Goal: Task Accomplishment & Management: Manage account settings

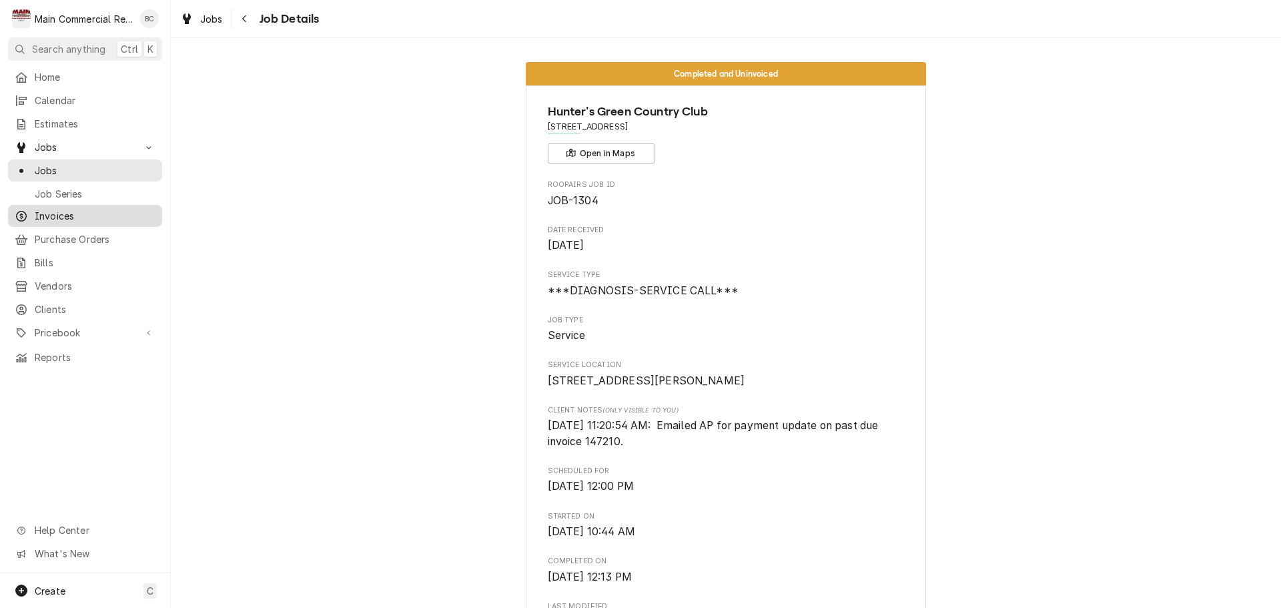
scroll to position [2632, 0]
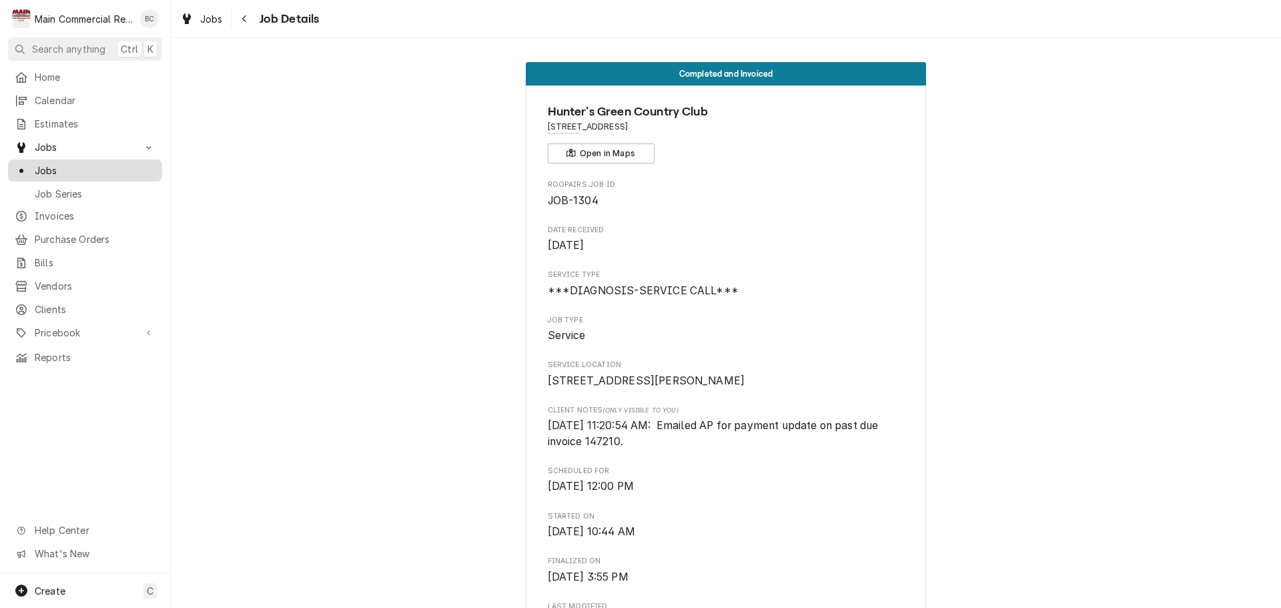
click at [71, 171] on span "Jobs" at bounding box center [95, 170] width 121 height 14
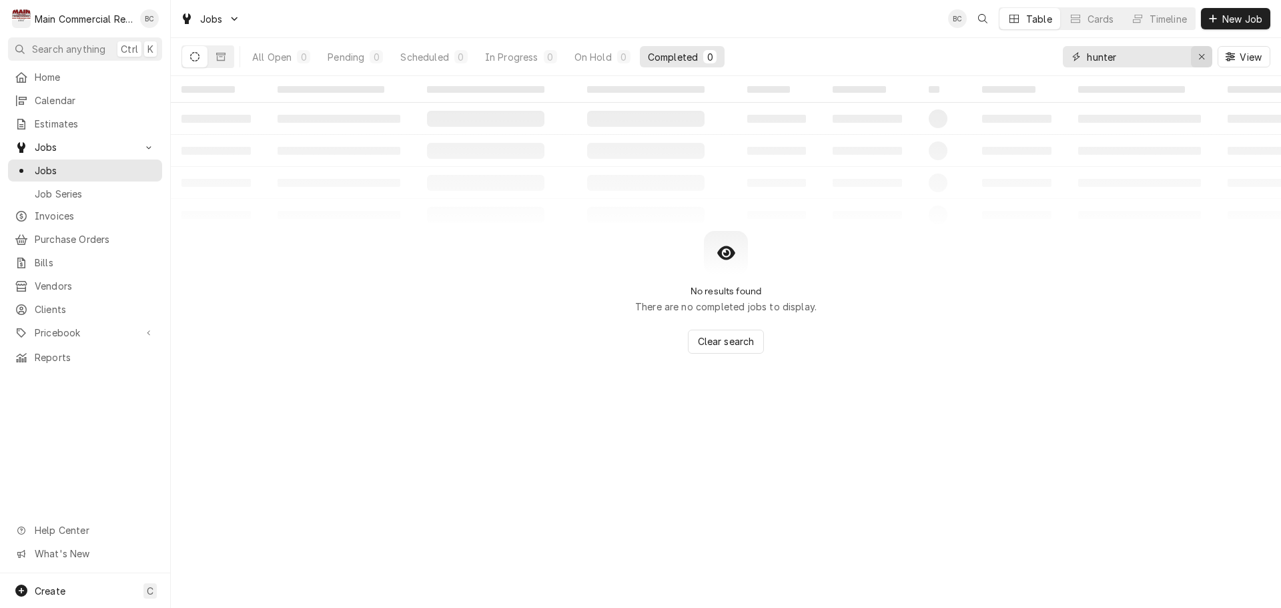
click at [1203, 57] on icon "Erase input" at bounding box center [1202, 56] width 7 height 9
click at [1172, 59] on input "Dynamic Content Wrapper" at bounding box center [1149, 56] width 125 height 21
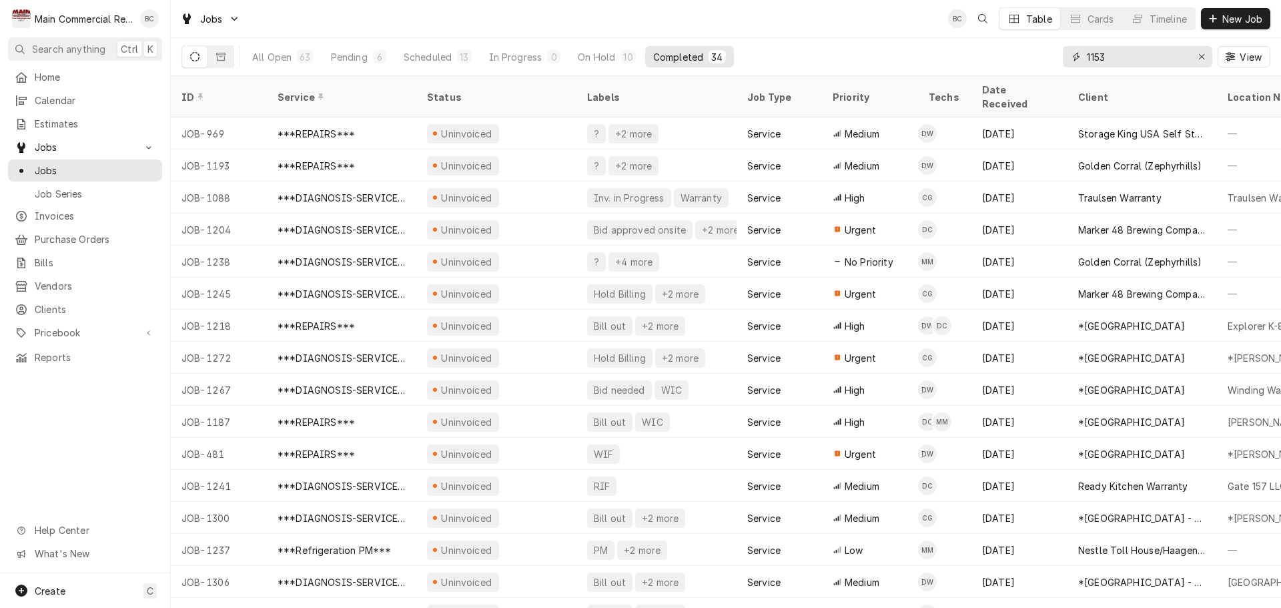
type input "1153"
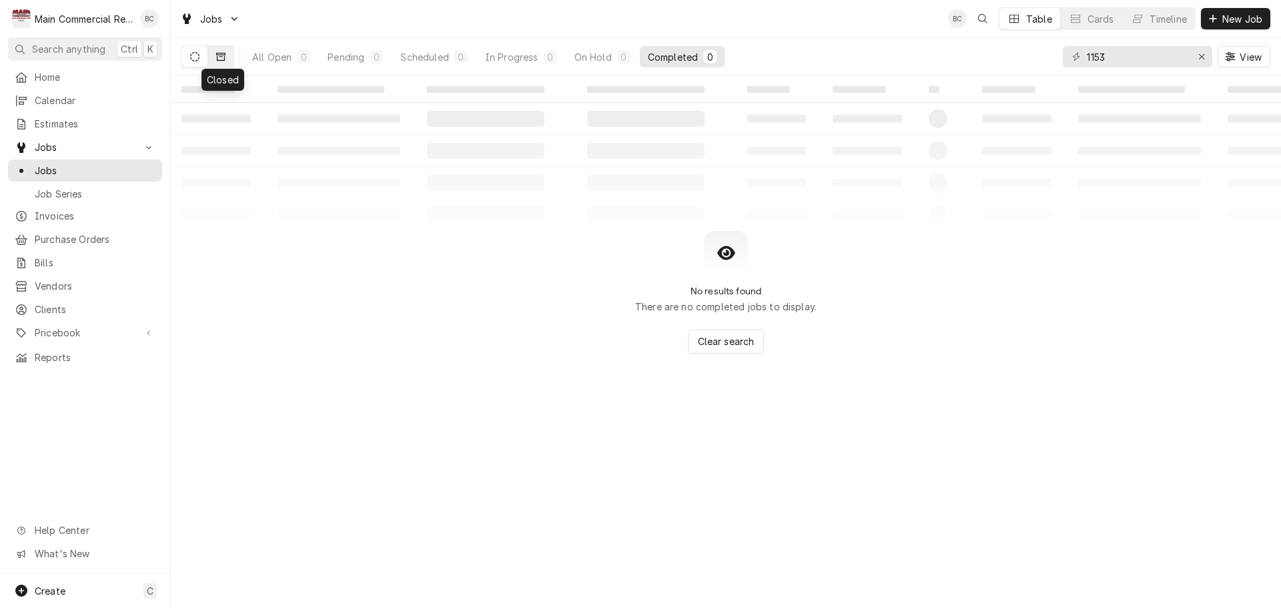
click at [221, 57] on icon "Dynamic Content Wrapper" at bounding box center [220, 56] width 9 height 9
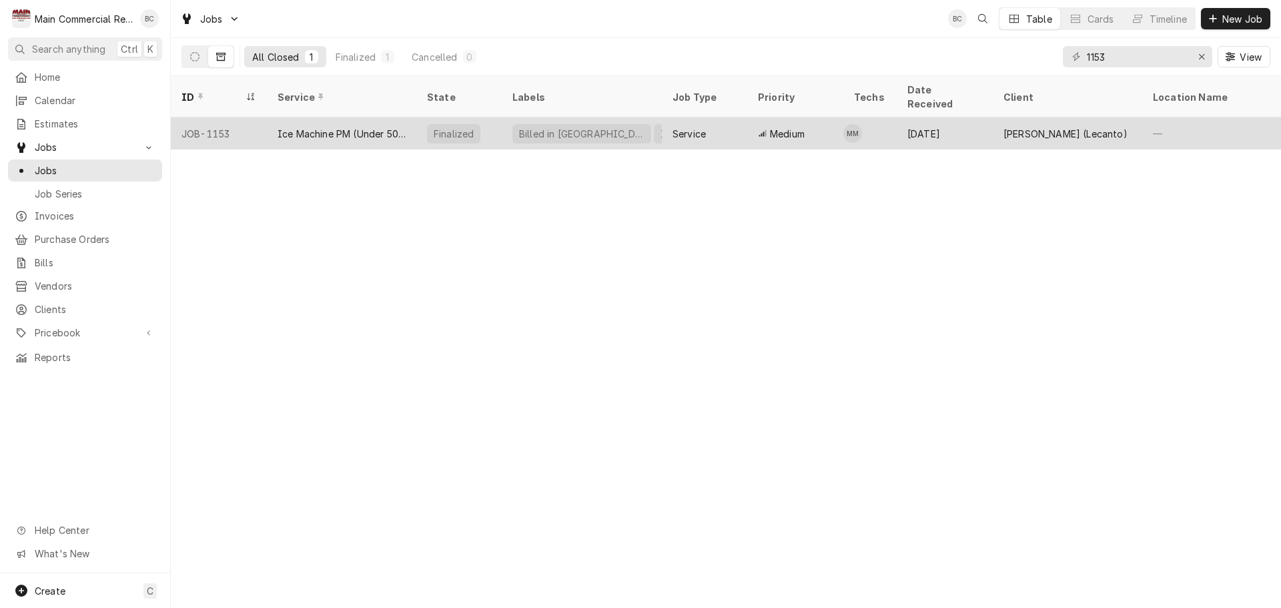
click at [296, 127] on div "Ice Machine PM (Under 500)" at bounding box center [342, 134] width 128 height 14
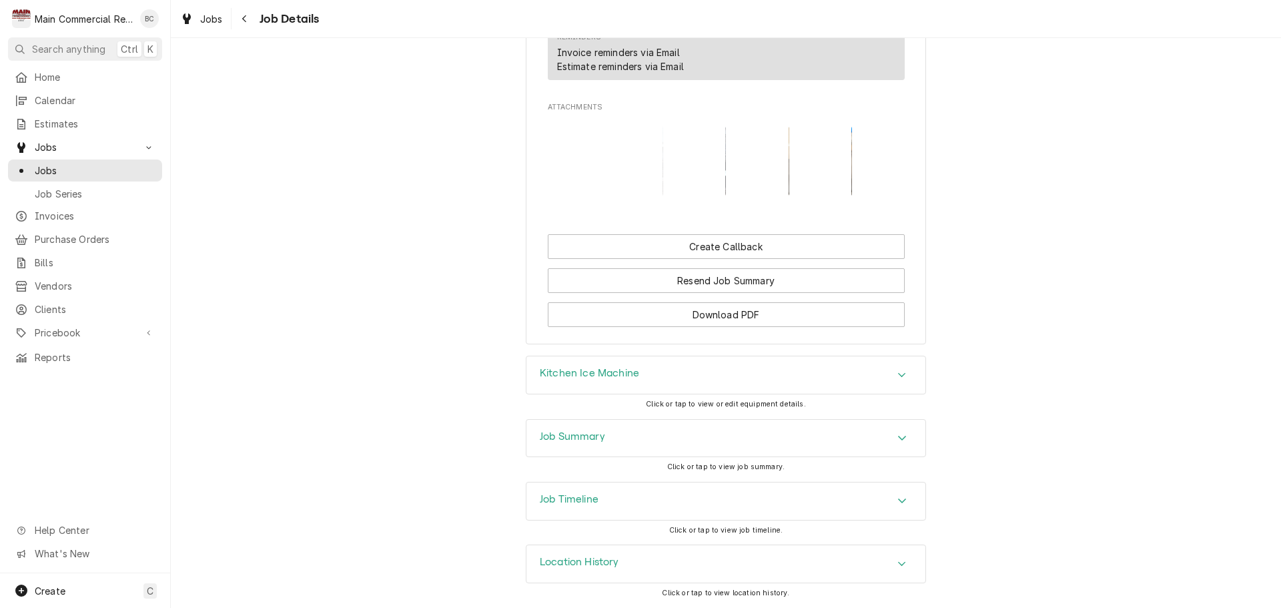
scroll to position [1138, 0]
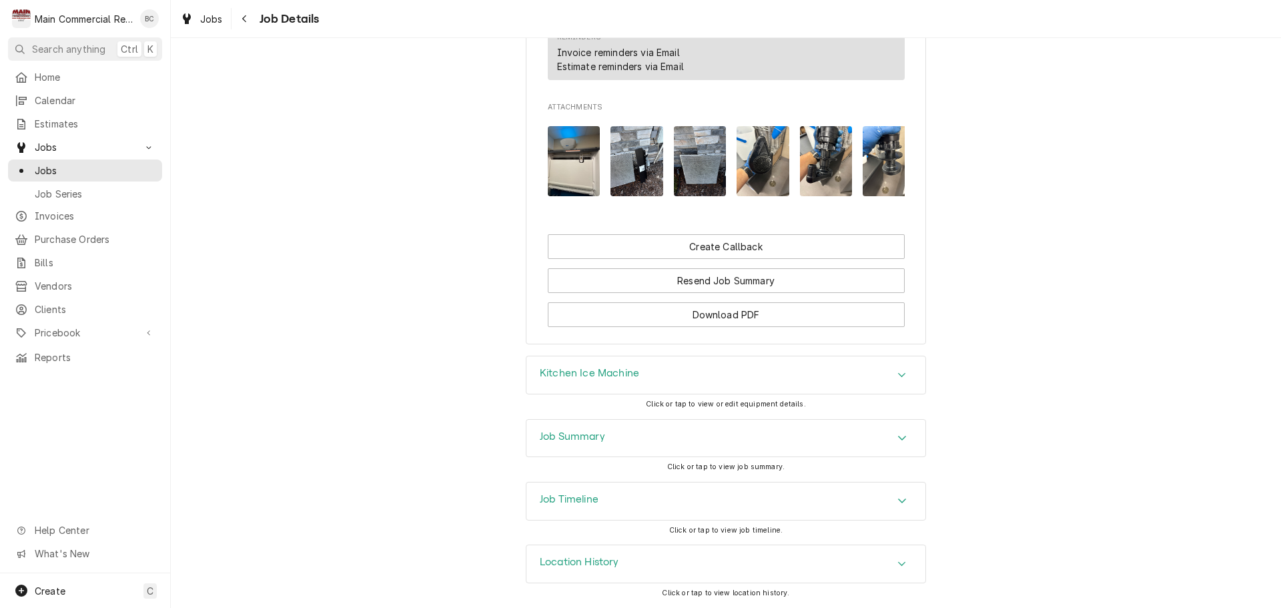
click at [566, 432] on h3 "Job Summary" at bounding box center [572, 436] width 65 height 13
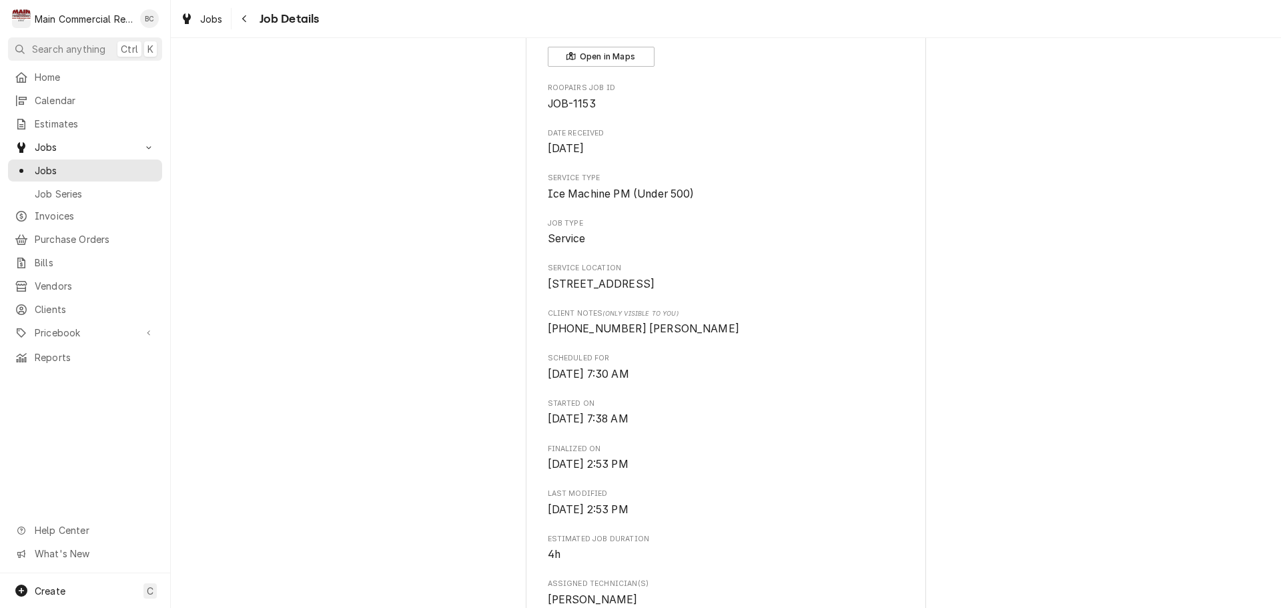
scroll to position [0, 0]
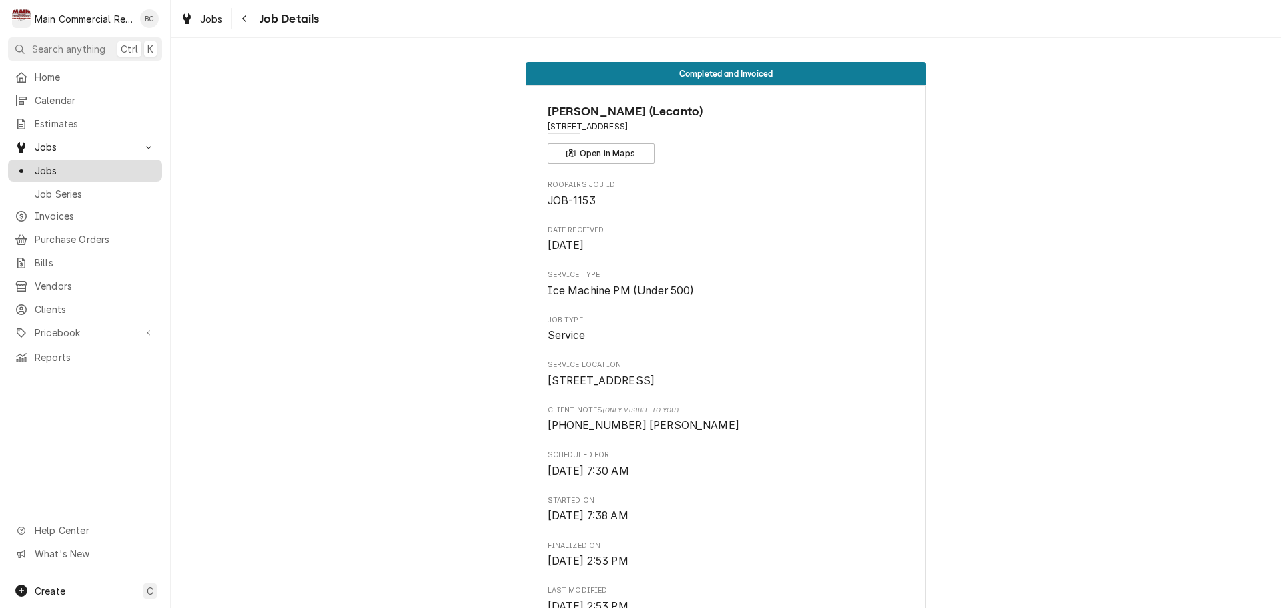
click at [48, 163] on span "Jobs" at bounding box center [95, 170] width 121 height 14
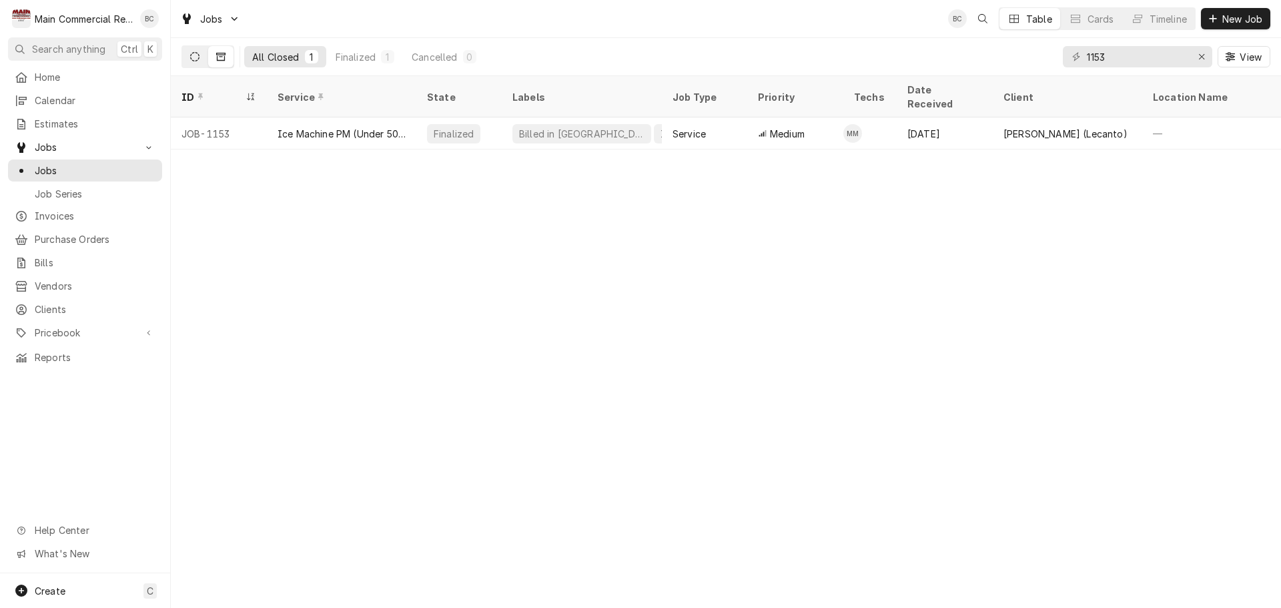
click at [198, 59] on icon "Dynamic Content Wrapper" at bounding box center [194, 56] width 9 height 9
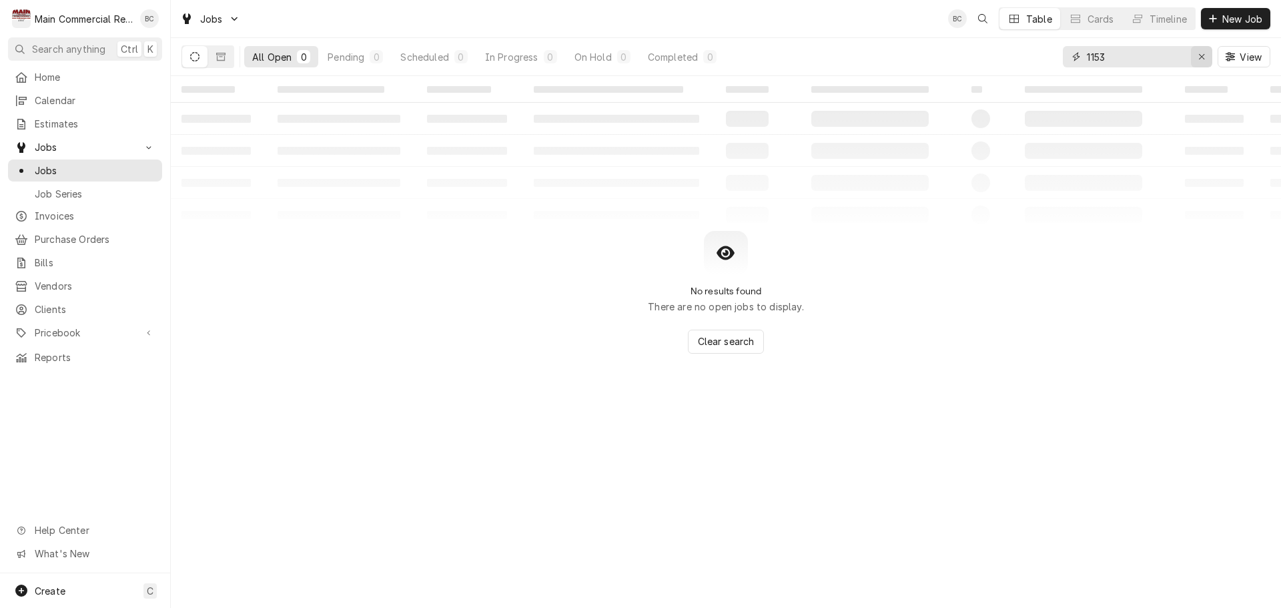
click at [1199, 61] on icon "Erase input" at bounding box center [1202, 56] width 7 height 9
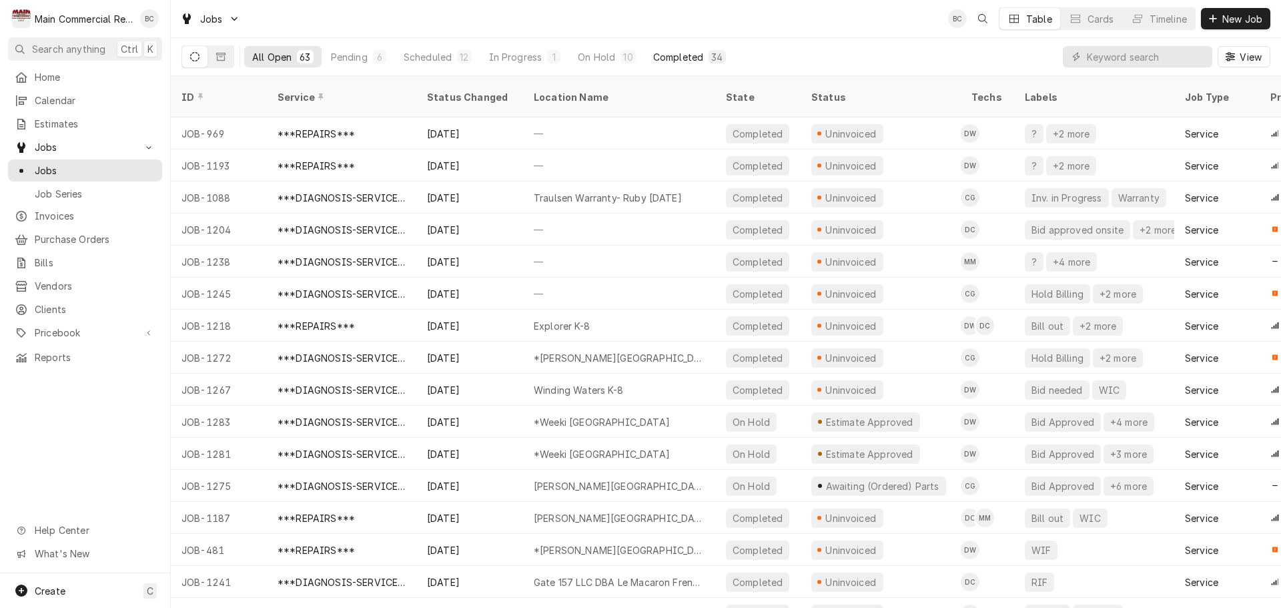
click at [679, 60] on div "Completed" at bounding box center [678, 57] width 50 height 14
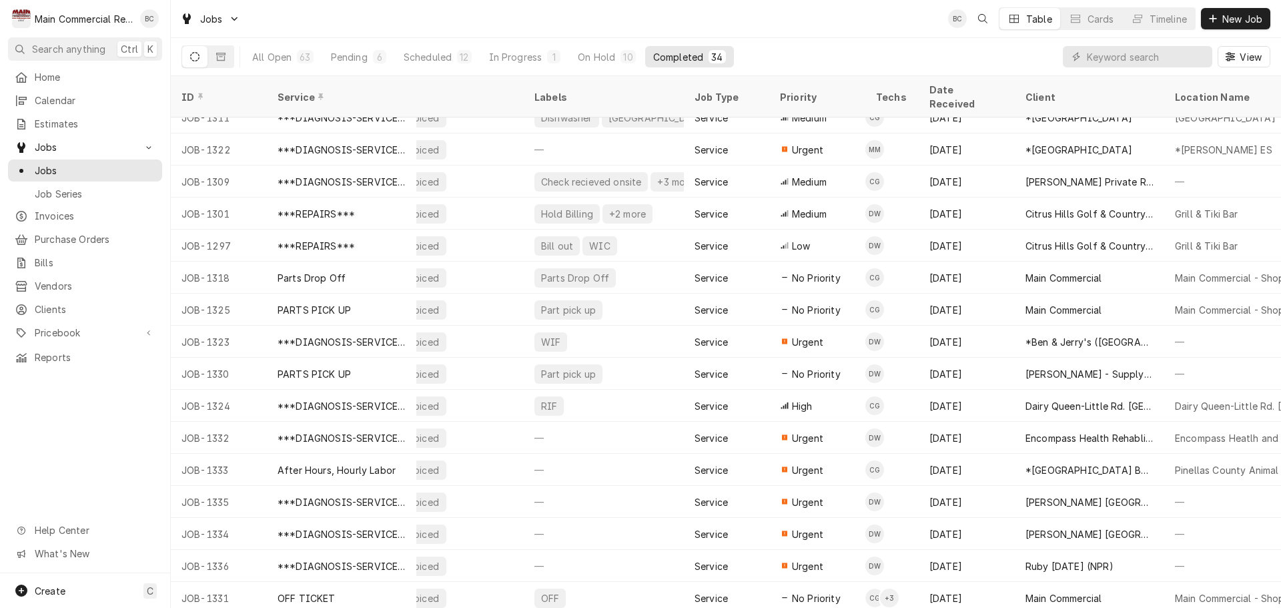
scroll to position [593, 0]
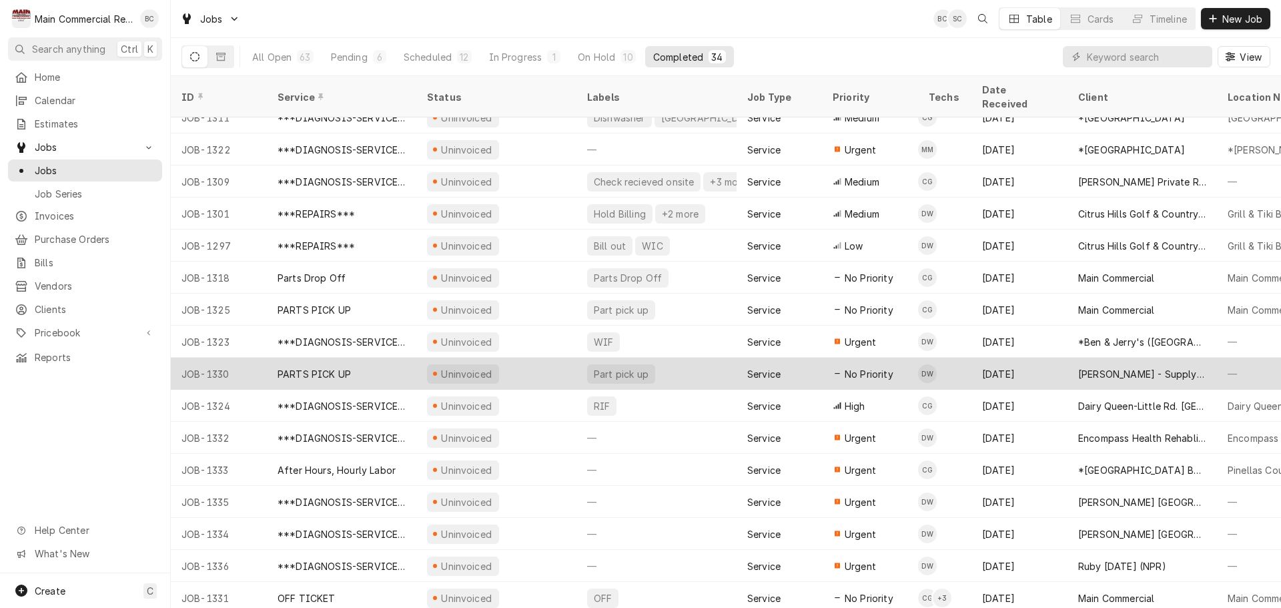
click at [466, 367] on div "Uninvoiced" at bounding box center [467, 374] width 54 height 14
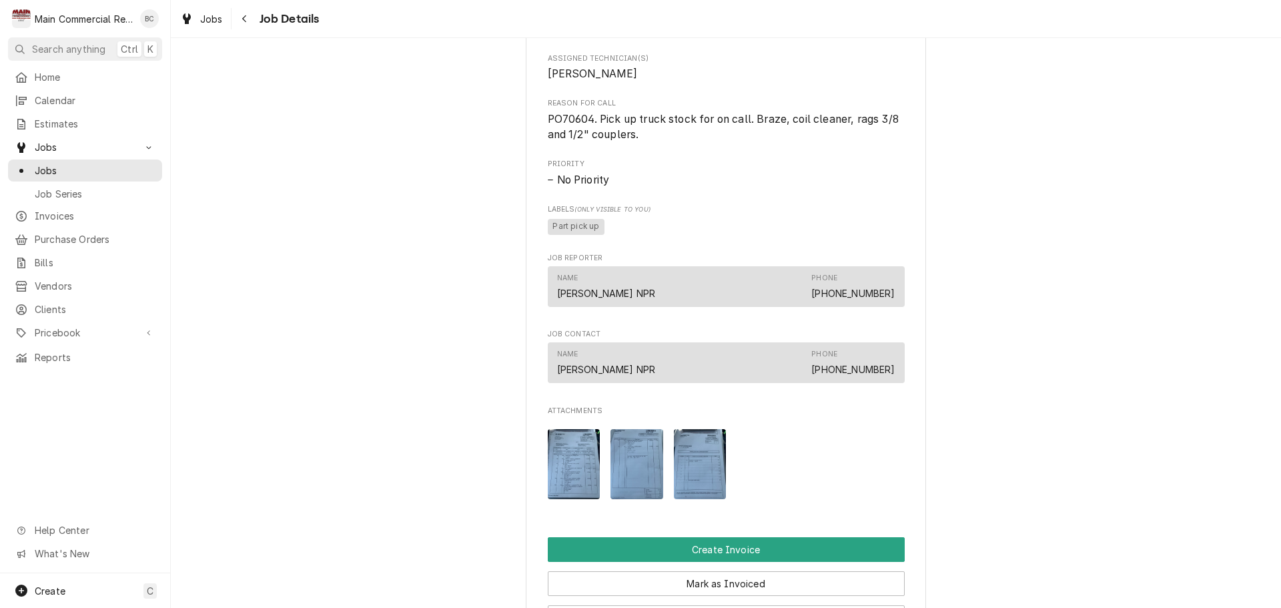
scroll to position [601, 0]
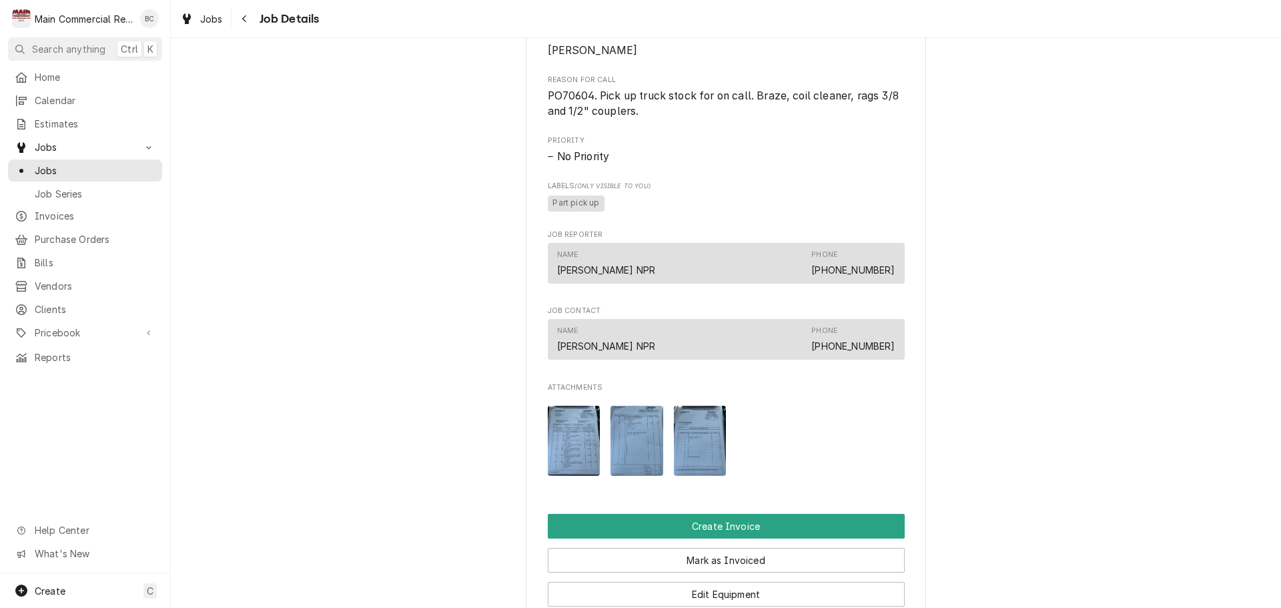
click at [572, 467] on img "Attachments" at bounding box center [574, 441] width 53 height 70
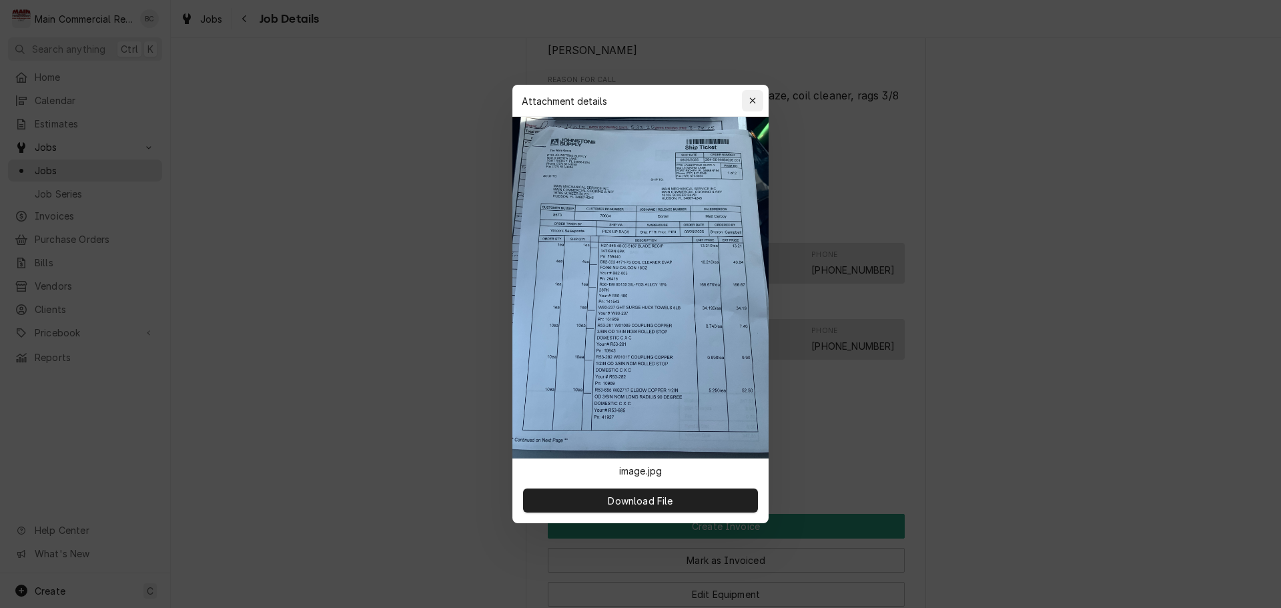
click at [757, 97] on div "button" at bounding box center [752, 100] width 13 height 13
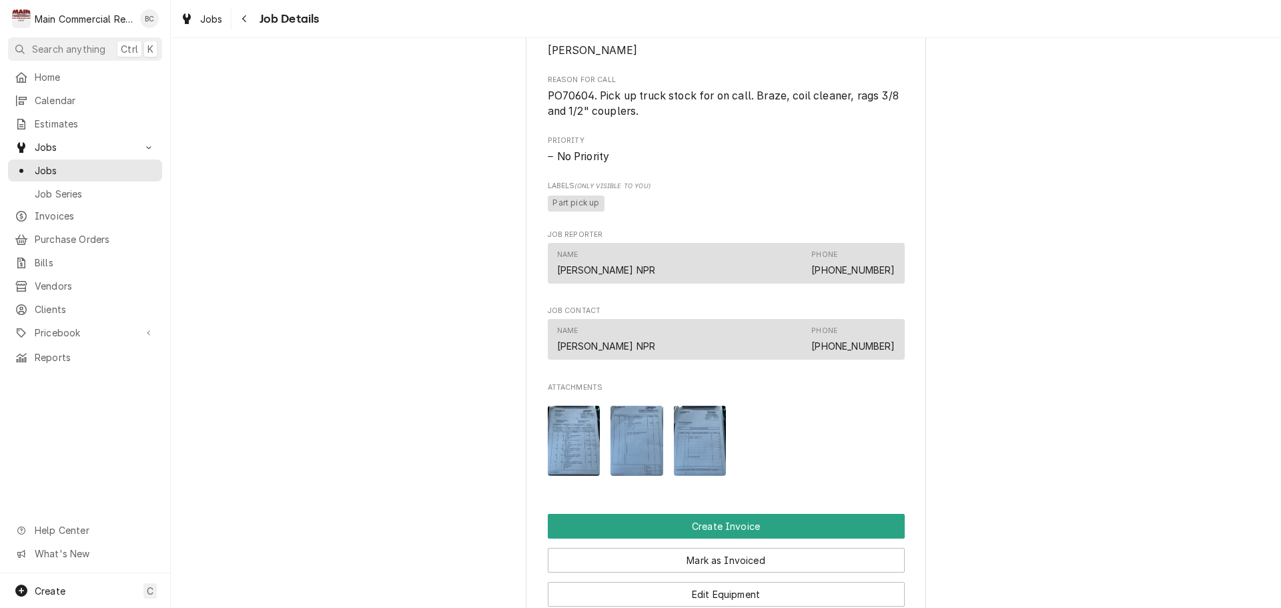
click at [701, 455] on img "Attachments" at bounding box center [700, 441] width 53 height 70
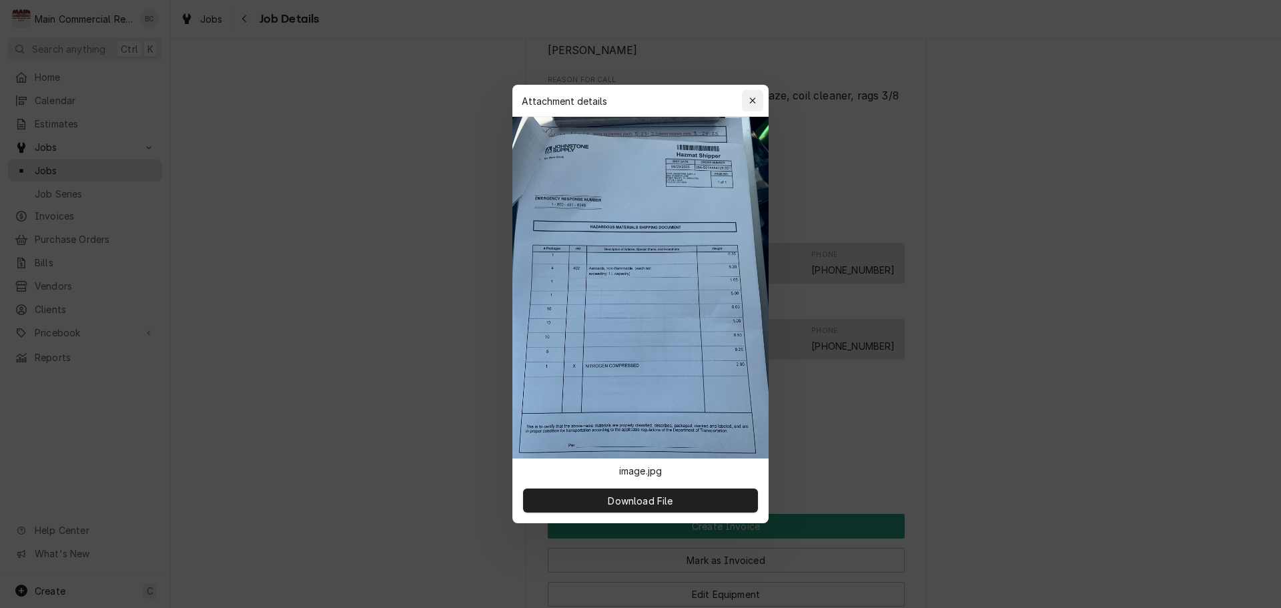
click at [753, 101] on icon "button" at bounding box center [752, 100] width 6 height 6
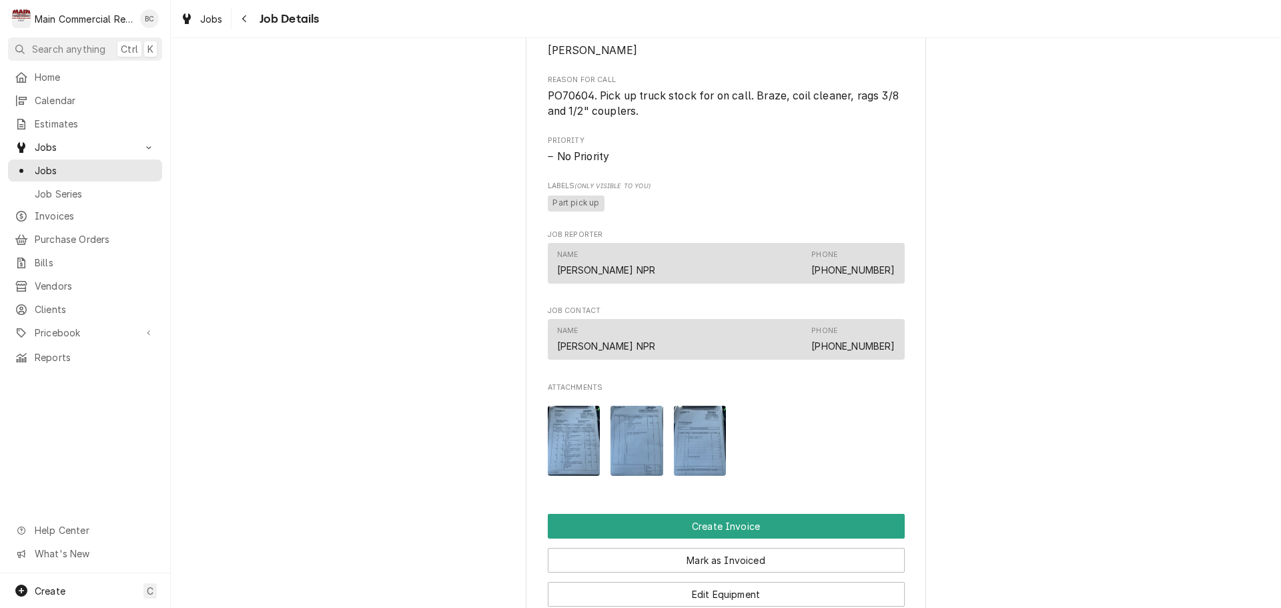
click at [634, 449] on img "Attachments" at bounding box center [637, 441] width 53 height 70
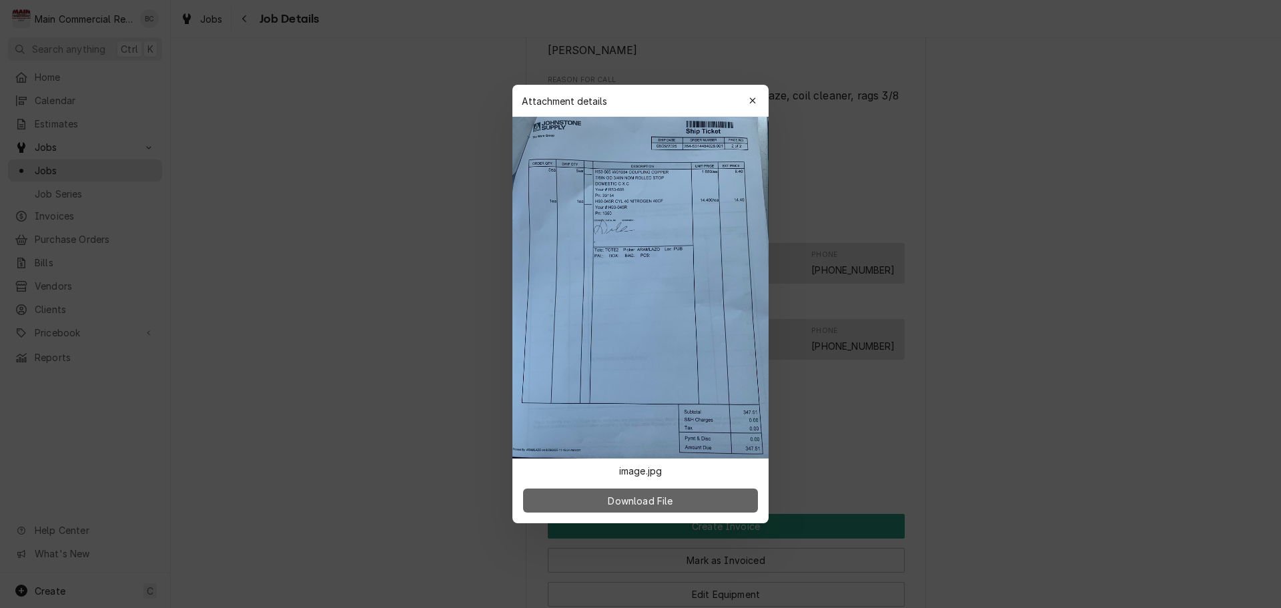
click at [655, 503] on span "Download File" at bounding box center [640, 501] width 70 height 14
click at [757, 100] on div "button" at bounding box center [752, 100] width 13 height 13
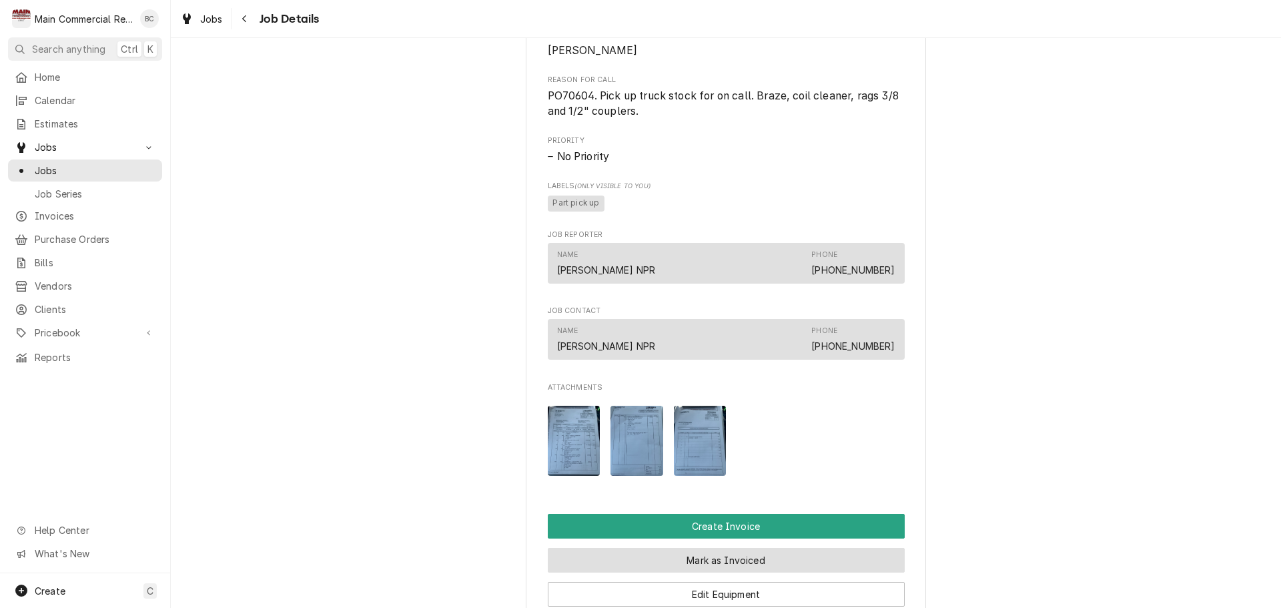
click at [729, 573] on button "Mark as Invoiced" at bounding box center [726, 560] width 357 height 25
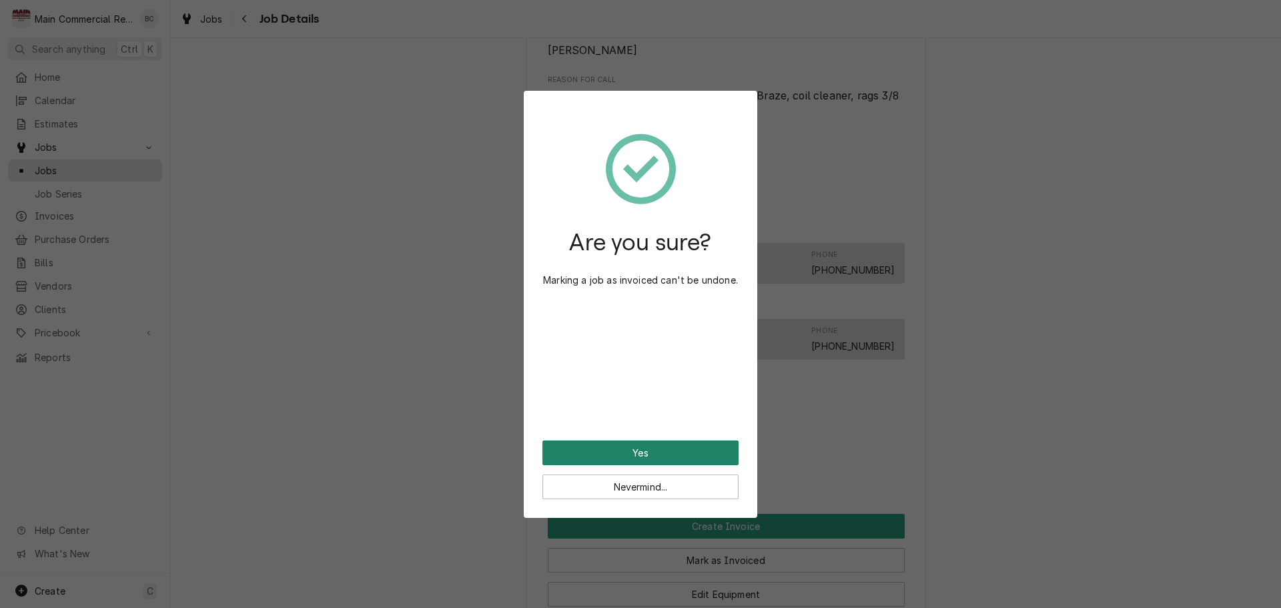
click at [635, 452] on button "Yes" at bounding box center [641, 452] width 196 height 25
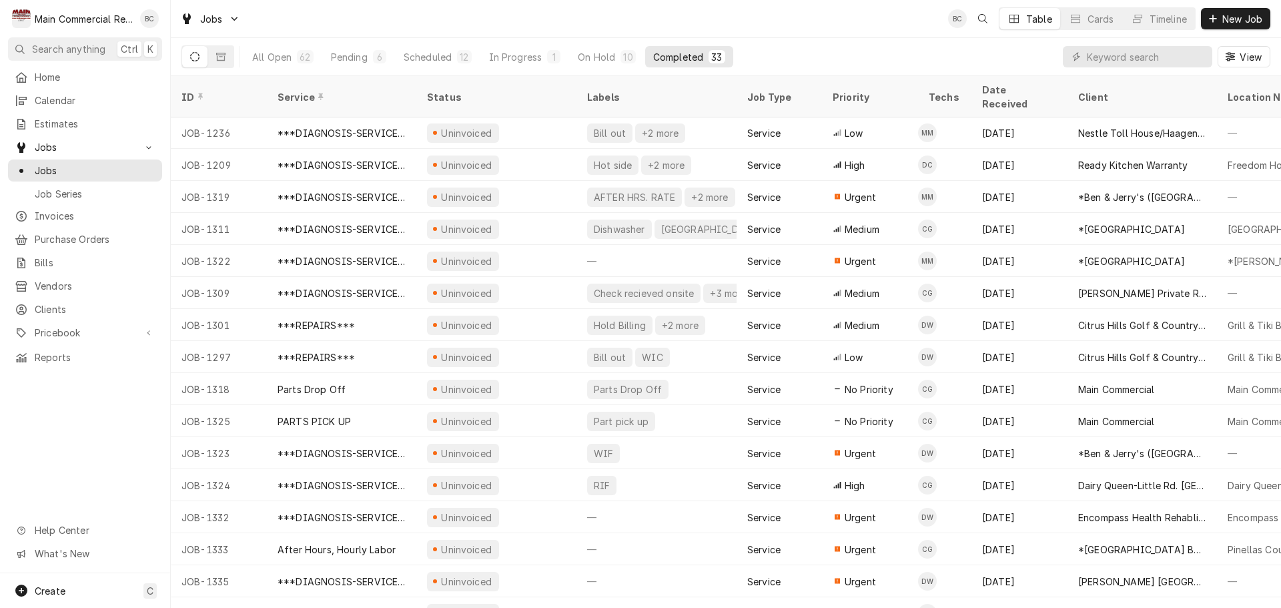
scroll to position [561, 0]
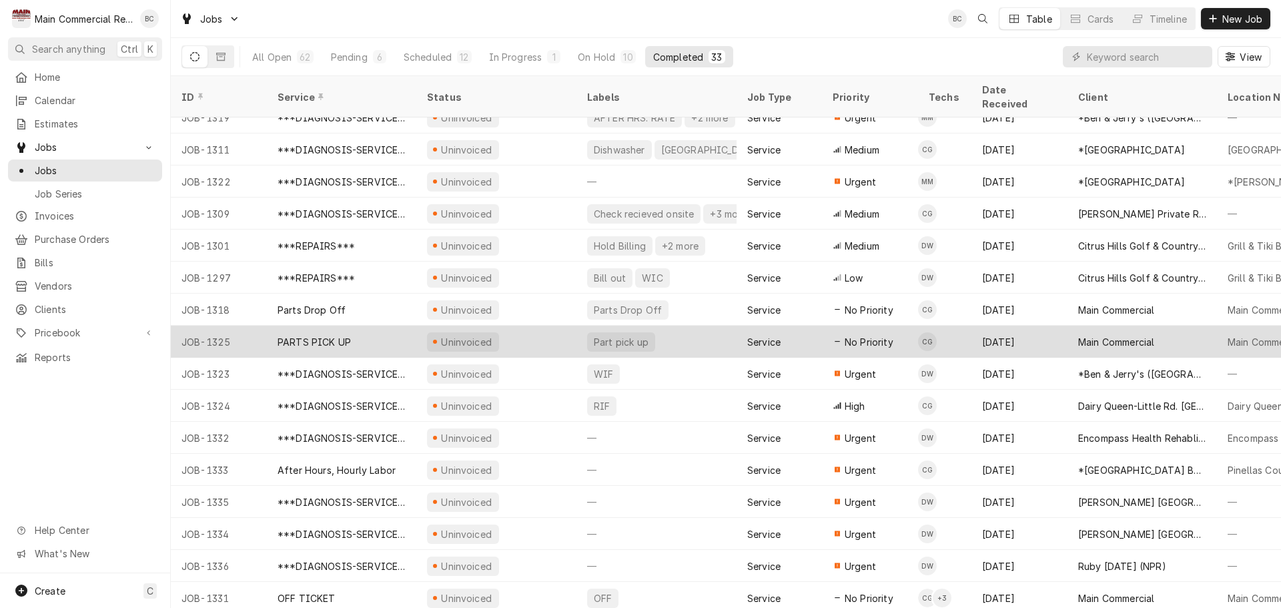
click at [349, 335] on div "PARTS PICK UP" at bounding box center [314, 342] width 73 height 14
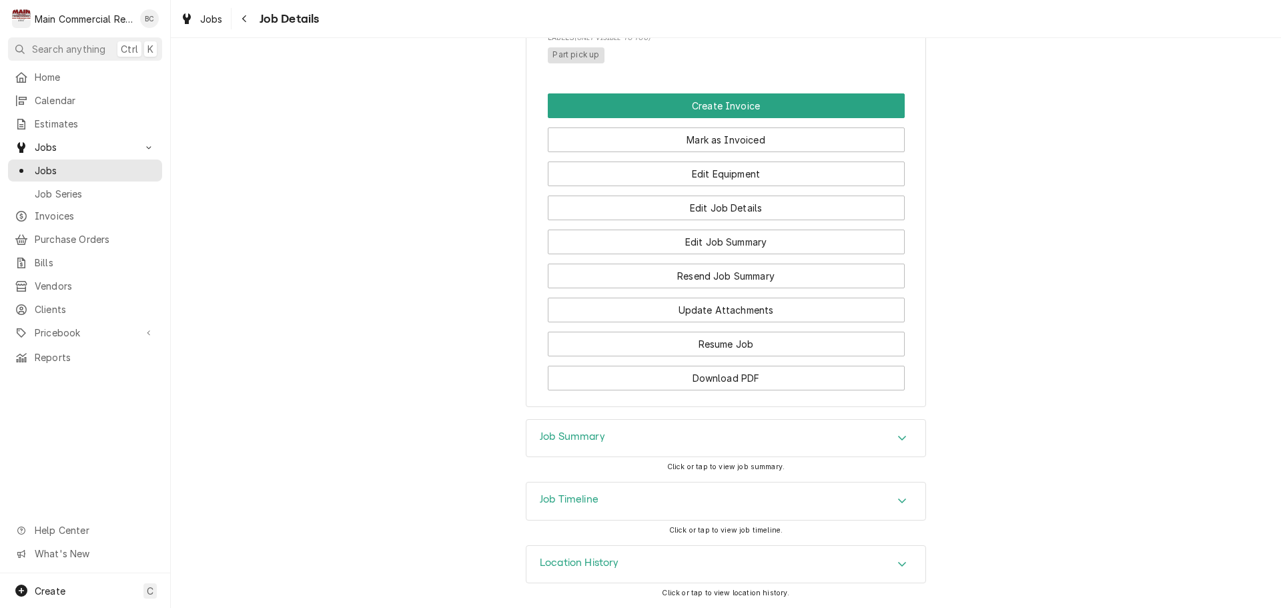
scroll to position [765, 0]
click at [565, 437] on h3 "Job Summary" at bounding box center [572, 436] width 65 height 13
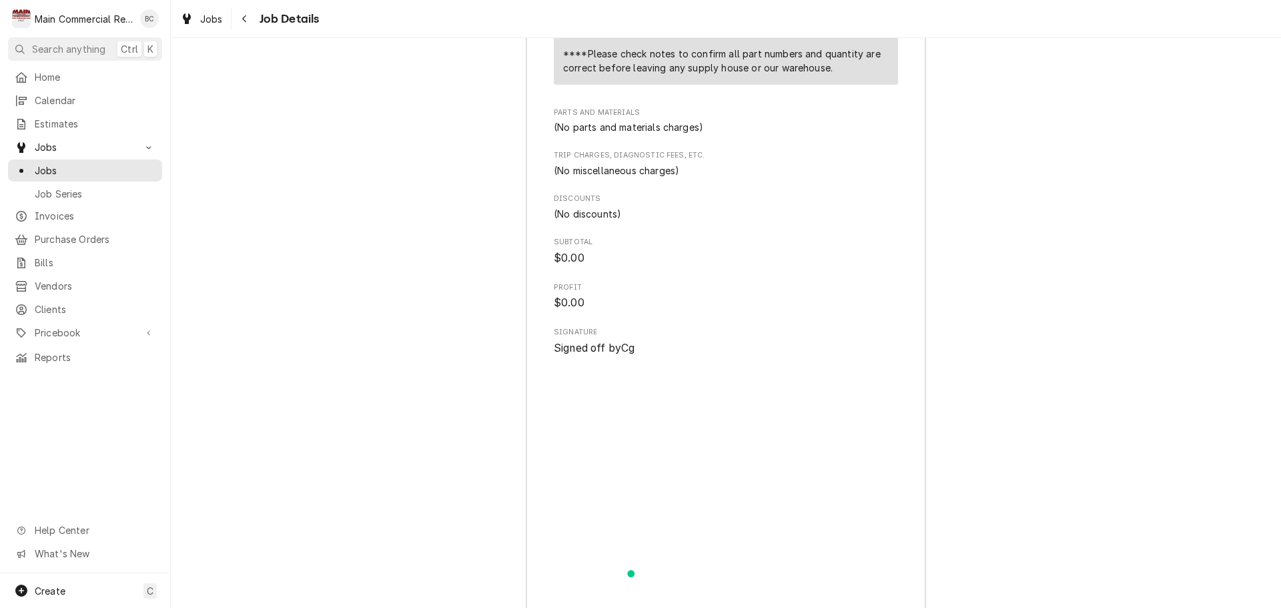
scroll to position [1868, 0]
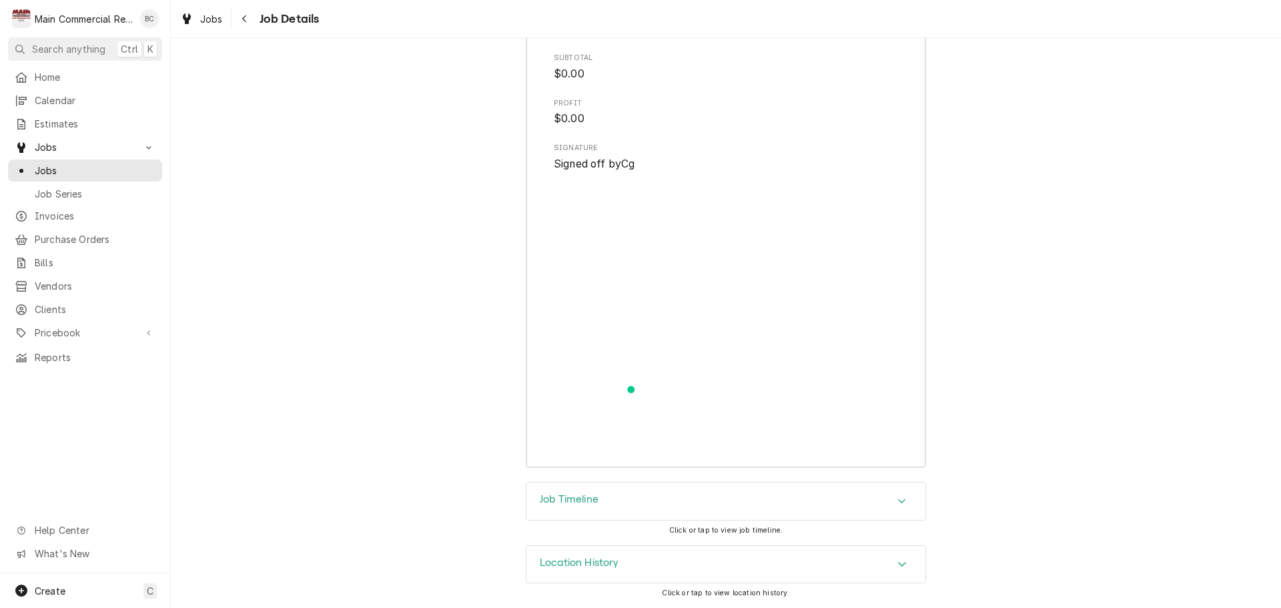
click at [576, 500] on h3 "Job Timeline" at bounding box center [569, 499] width 59 height 13
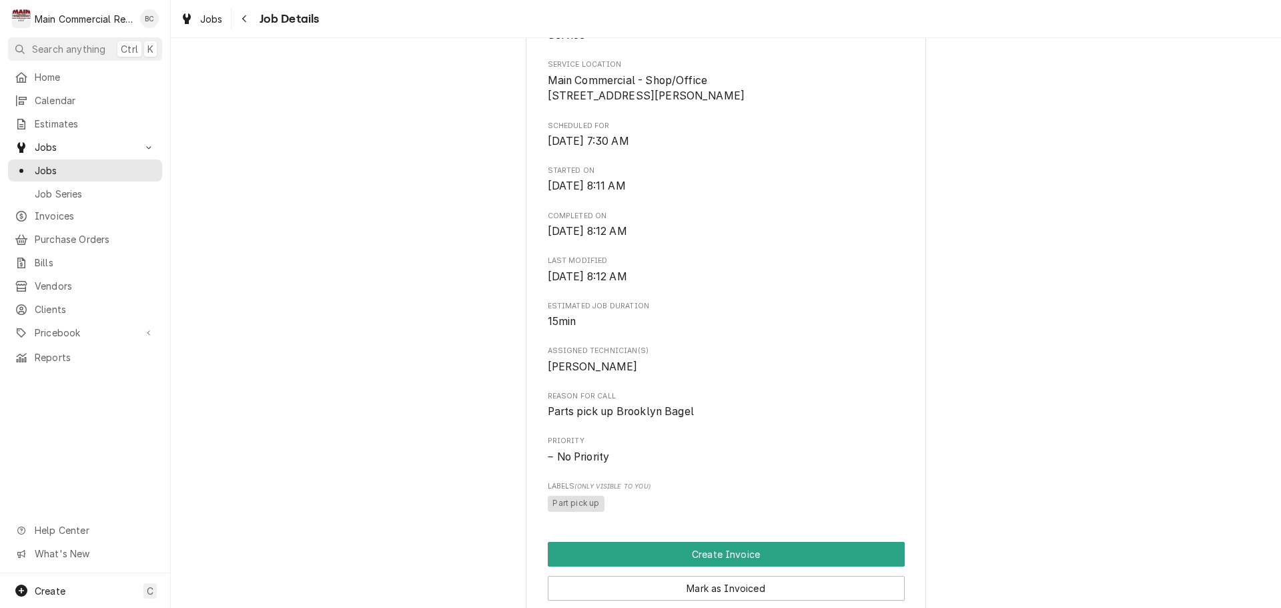
scroll to position [334, 0]
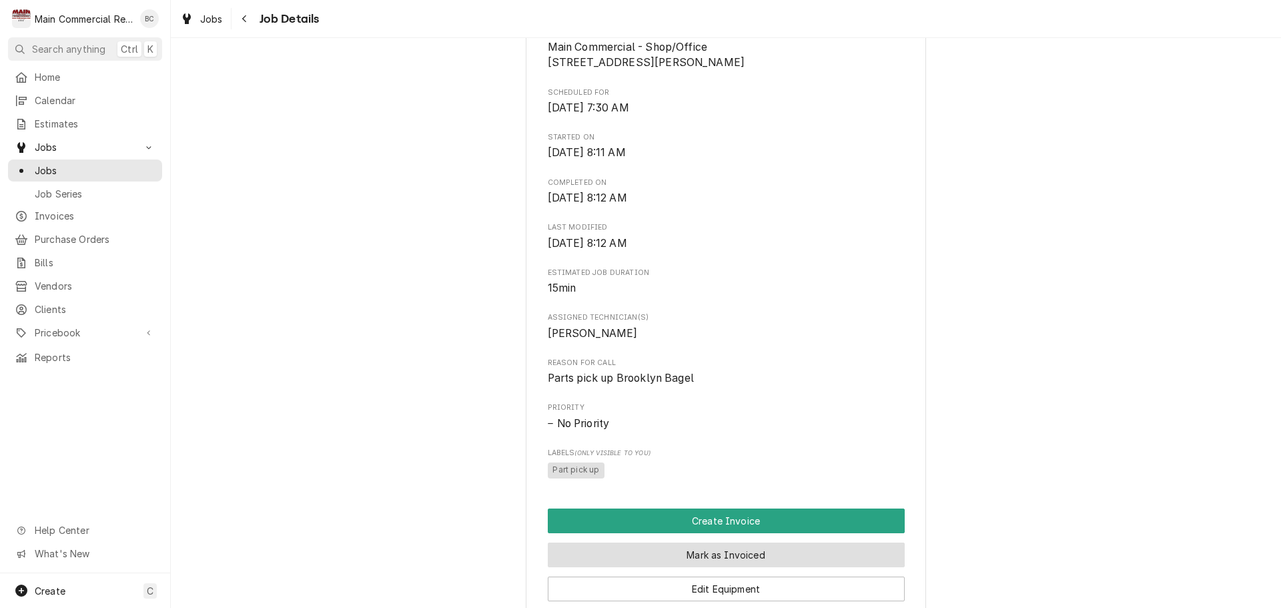
click at [693, 567] on button "Mark as Invoiced" at bounding box center [726, 555] width 357 height 25
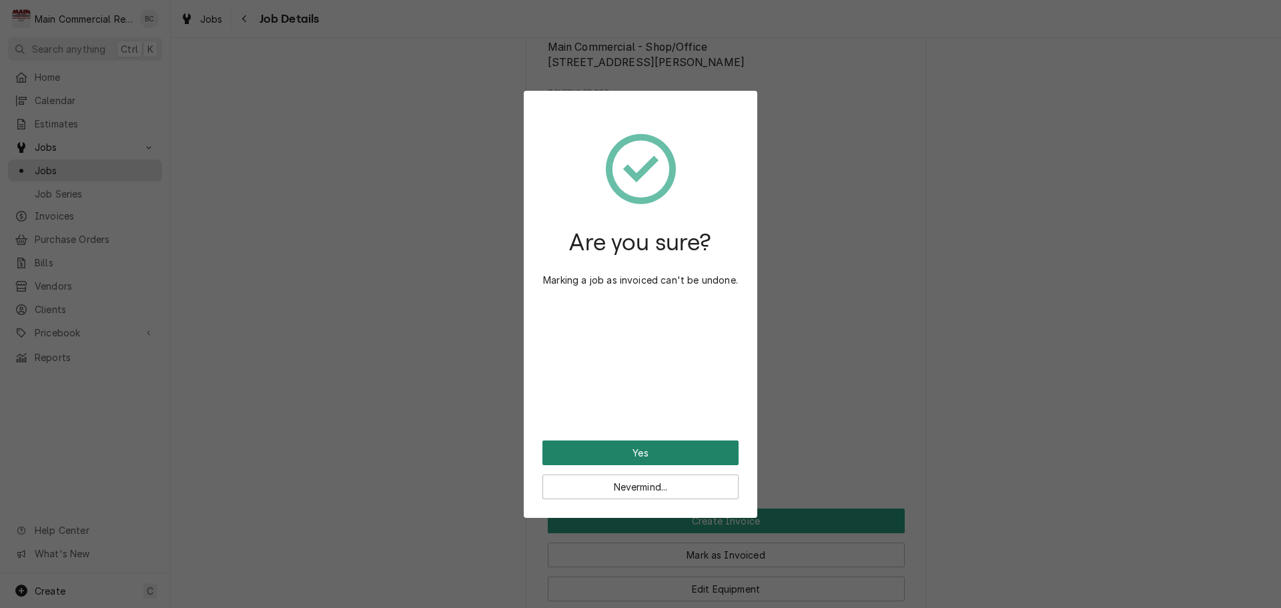
click at [634, 451] on button "Yes" at bounding box center [641, 452] width 196 height 25
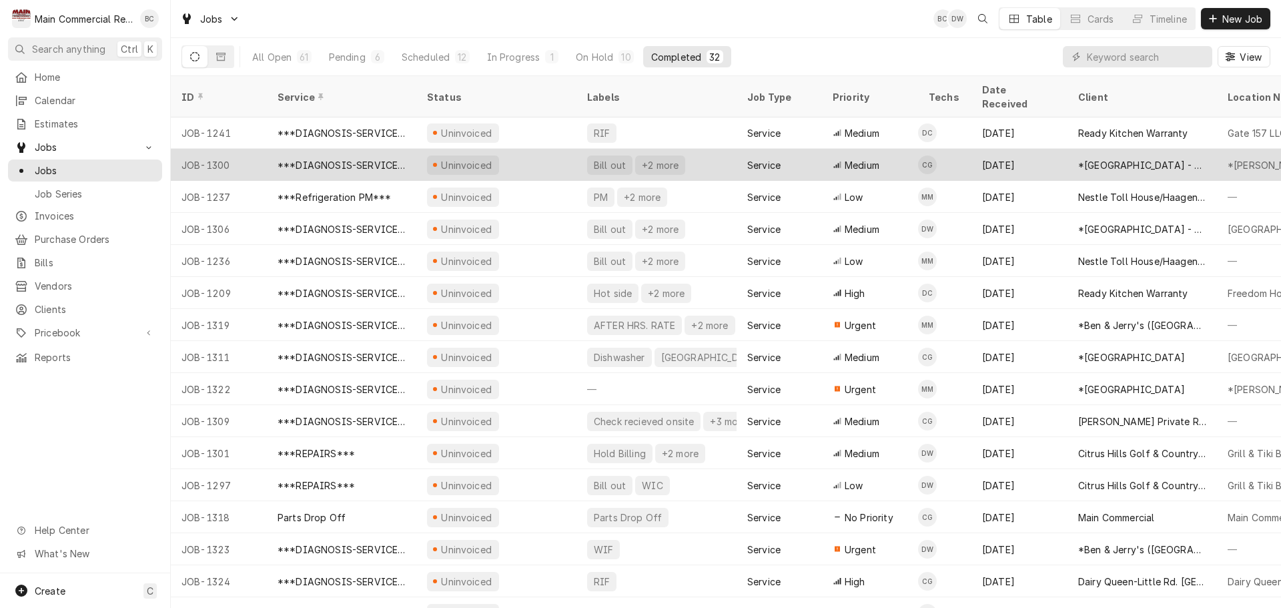
scroll to position [368, 0]
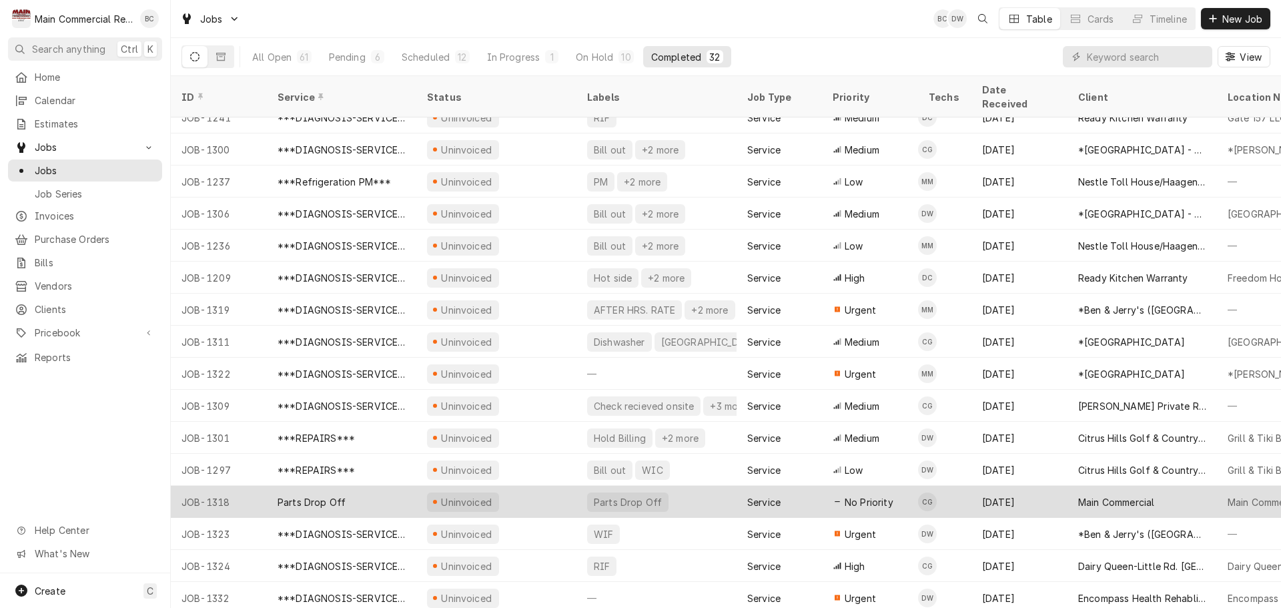
click at [332, 495] on div "Parts Drop Off" at bounding box center [312, 502] width 68 height 14
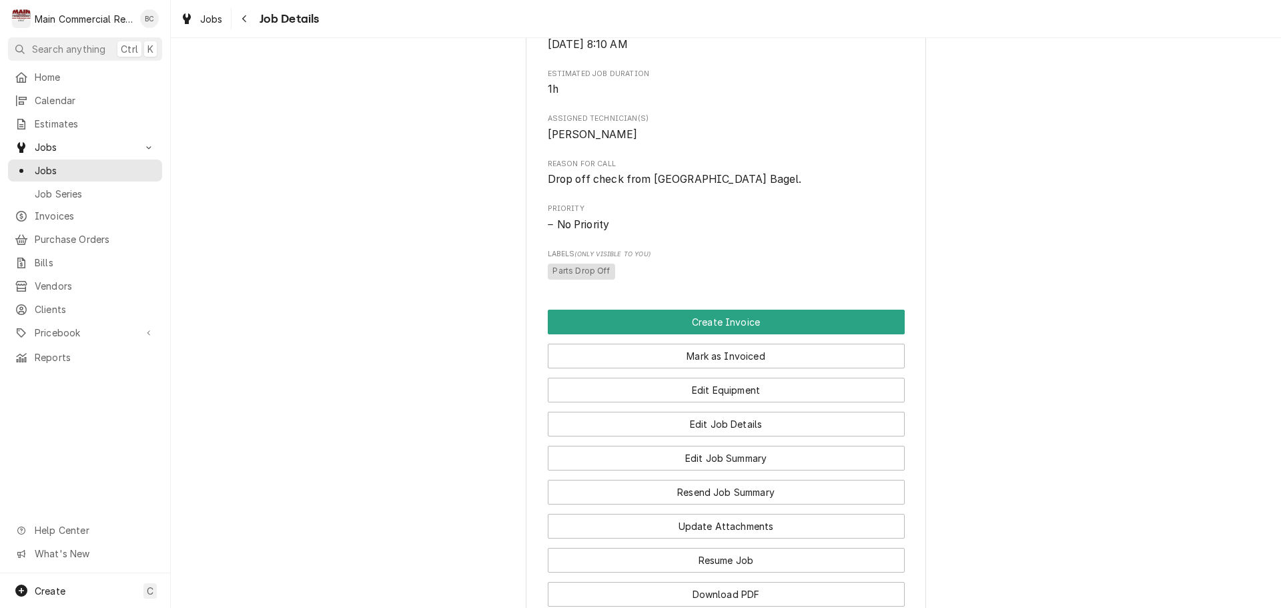
scroll to position [534, 0]
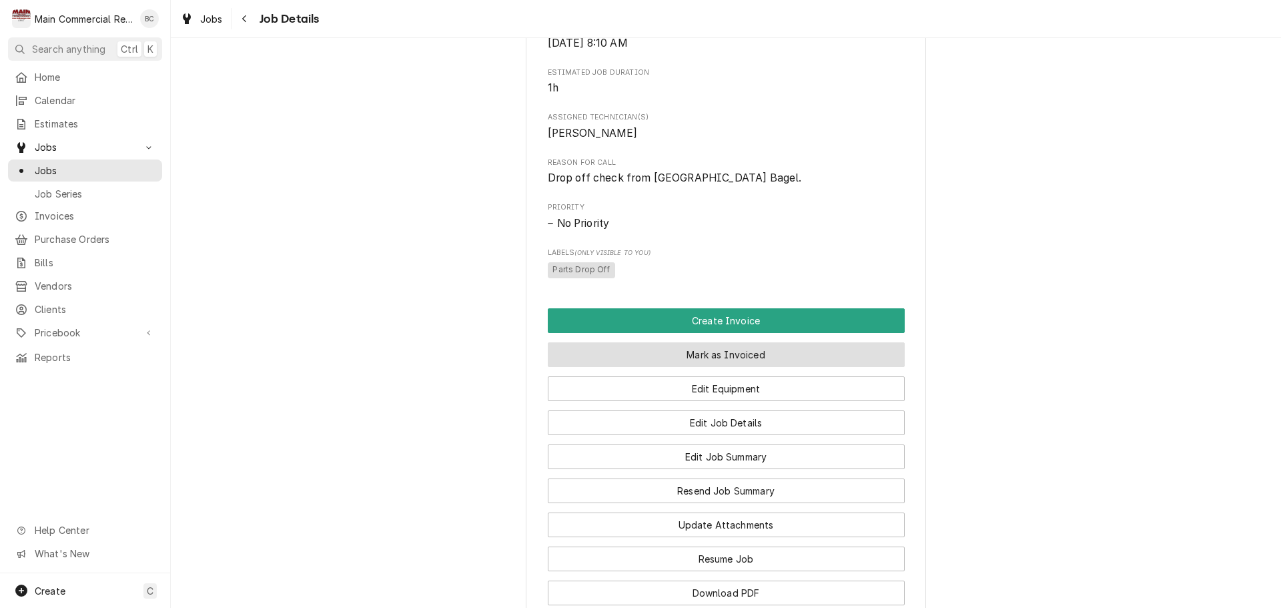
click at [723, 367] on button "Mark as Invoiced" at bounding box center [726, 354] width 357 height 25
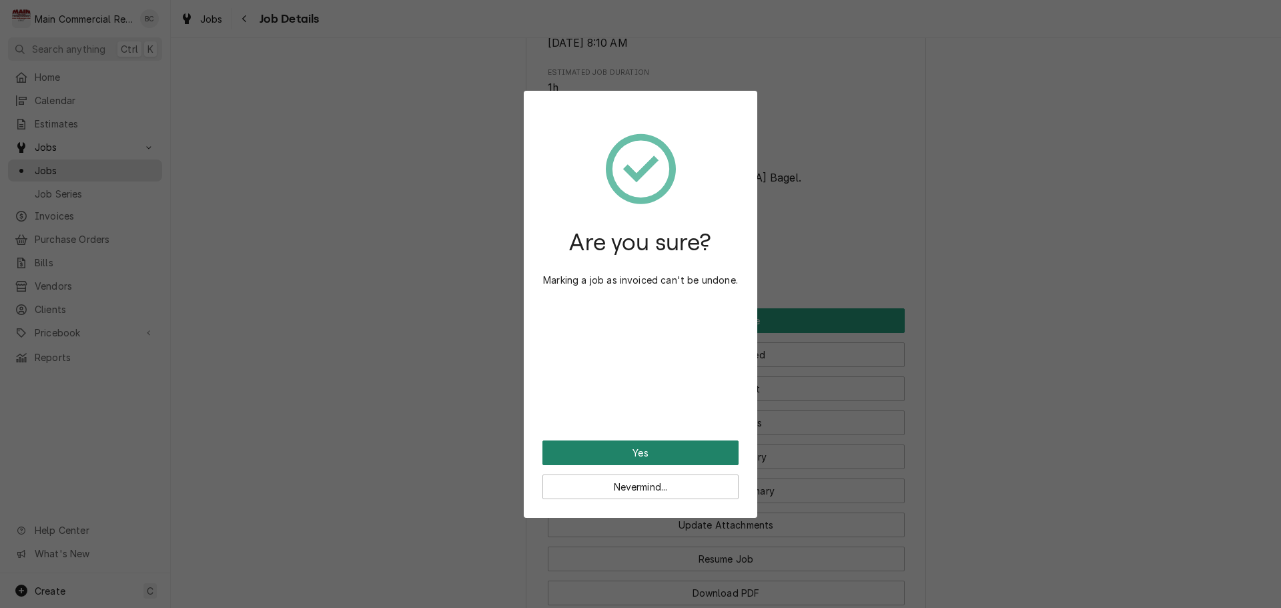
click at [646, 455] on button "Yes" at bounding box center [641, 452] width 196 height 25
